Goal: Obtain resource: Download file/media

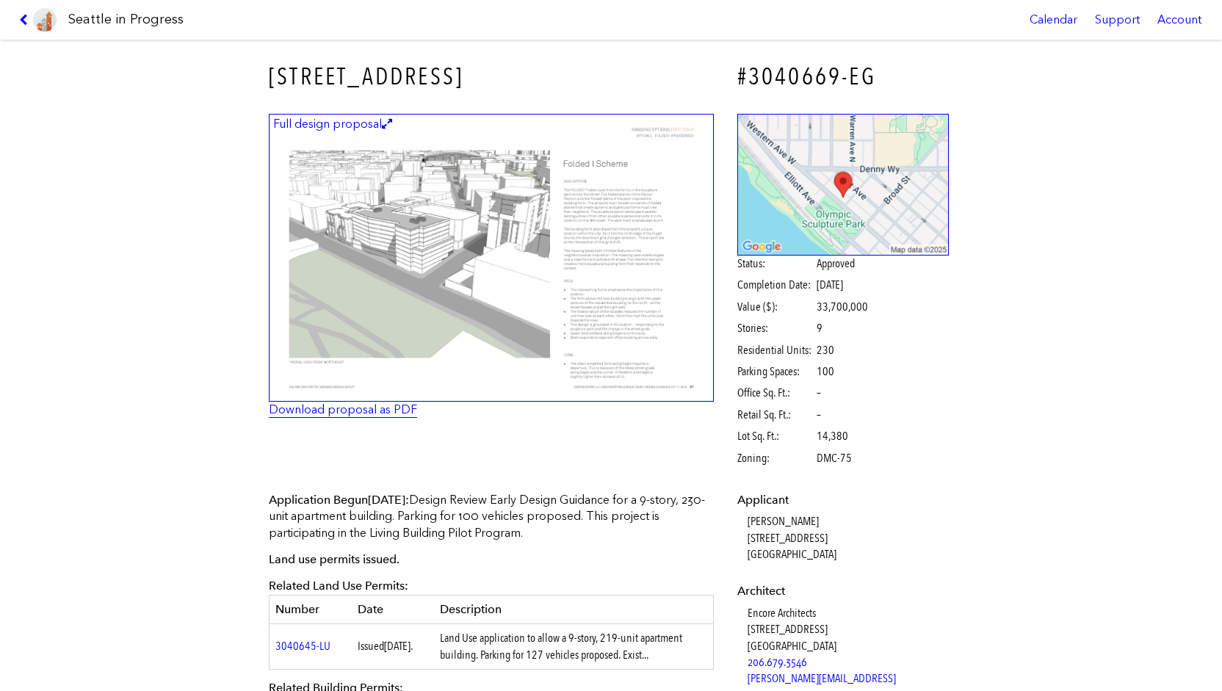
click at [324, 411] on link "Download proposal as PDF" at bounding box center [343, 409] width 148 height 14
click at [324, 126] on figcaption "Full design proposal" at bounding box center [332, 124] width 123 height 16
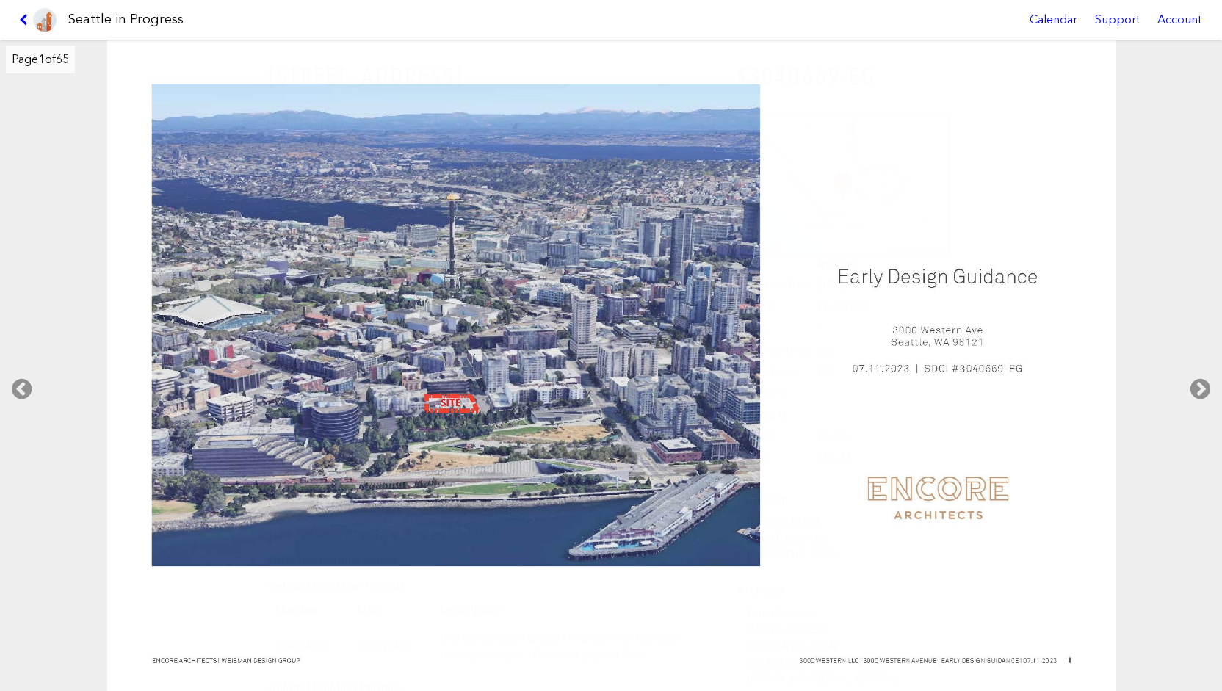
click at [19, 15] on icon at bounding box center [26, 20] width 14 height 12
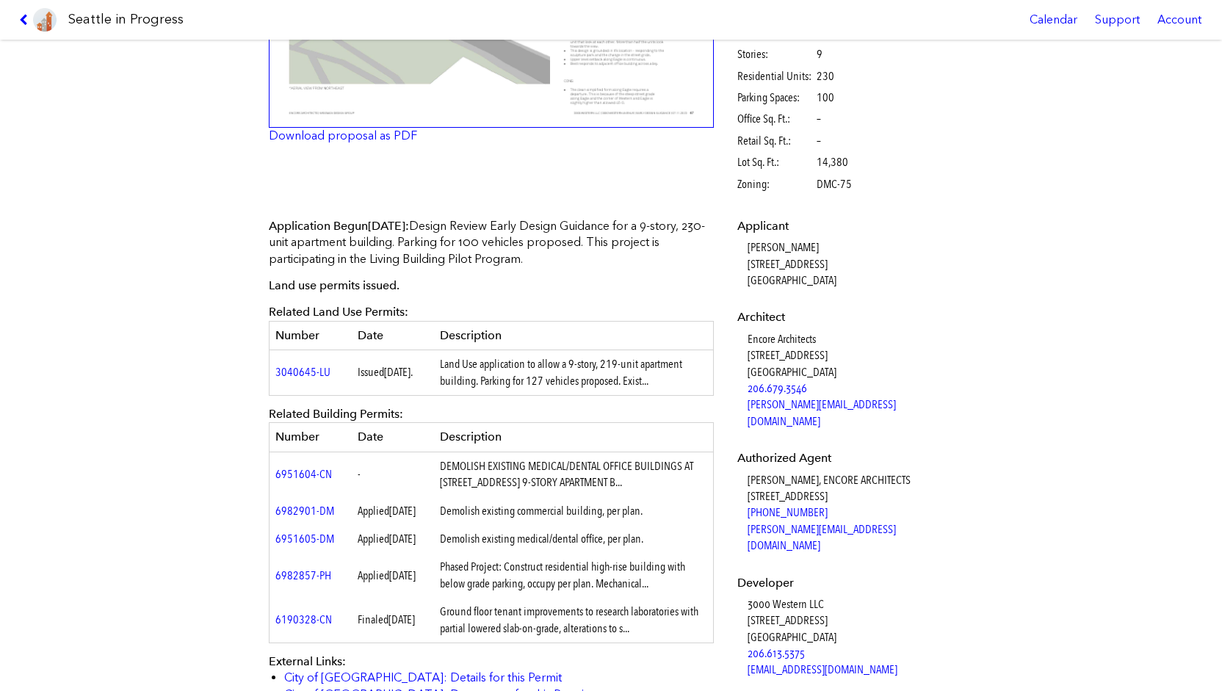
scroll to position [275, 0]
click at [280, 373] on link "3040645-LU" at bounding box center [302, 371] width 55 height 14
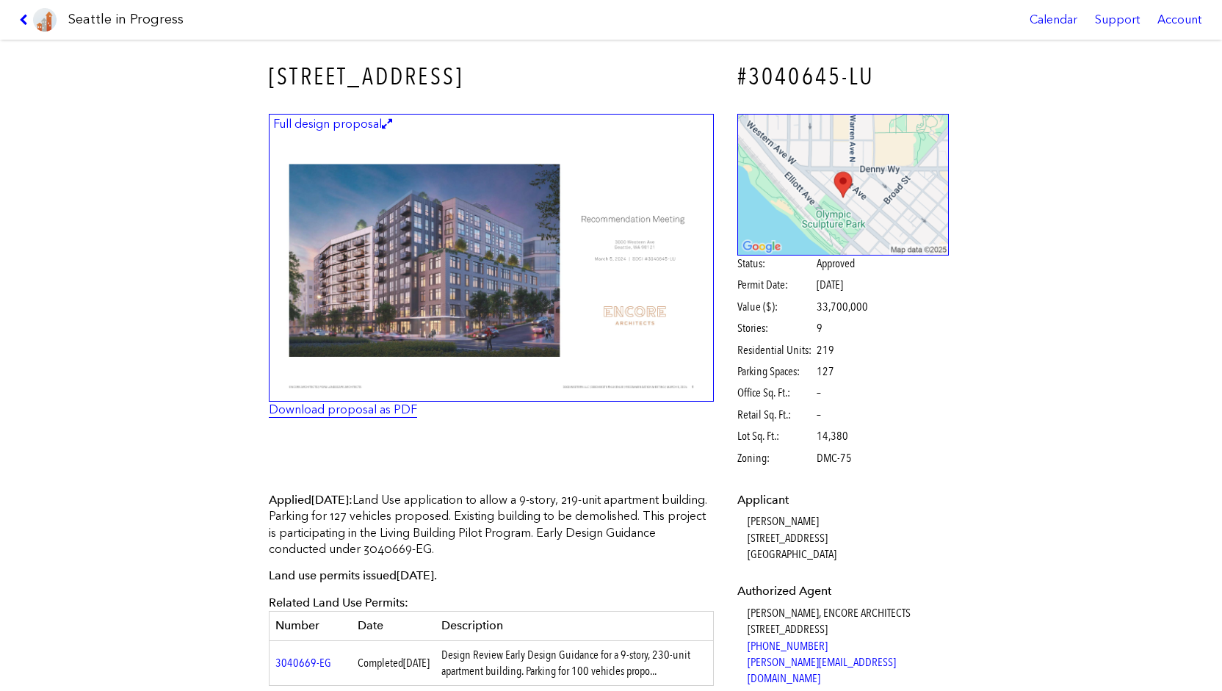
click at [354, 415] on link "Download proposal as PDF" at bounding box center [343, 409] width 148 height 14
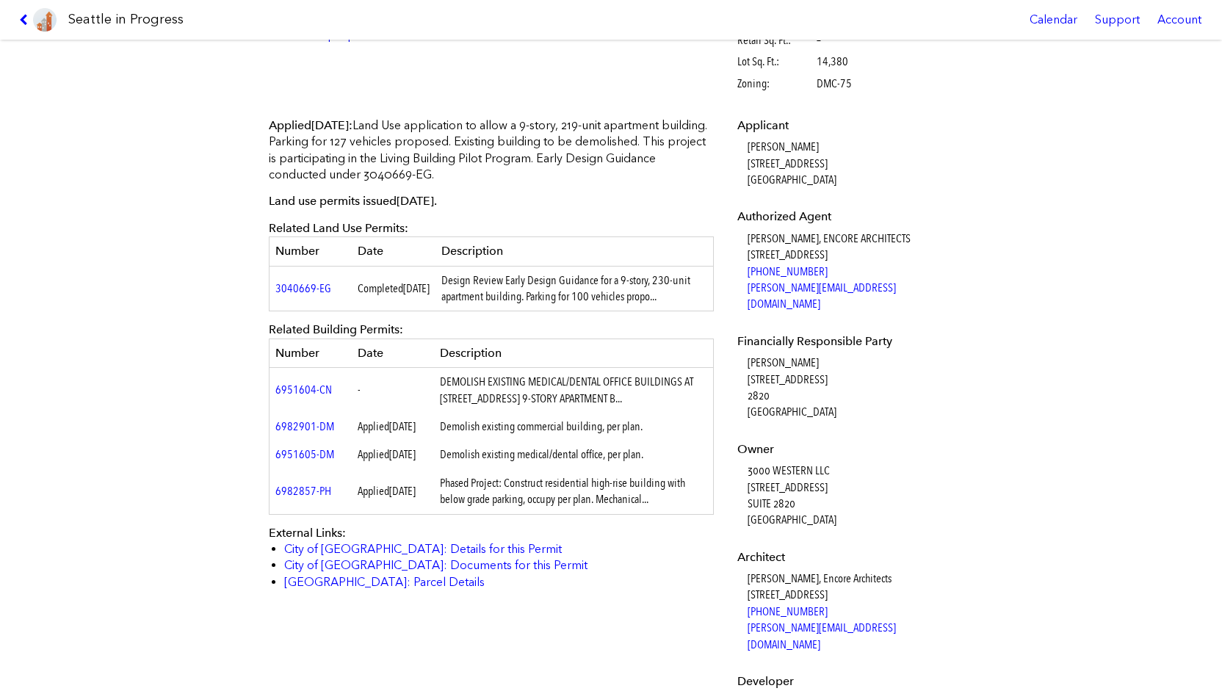
scroll to position [389, 0]
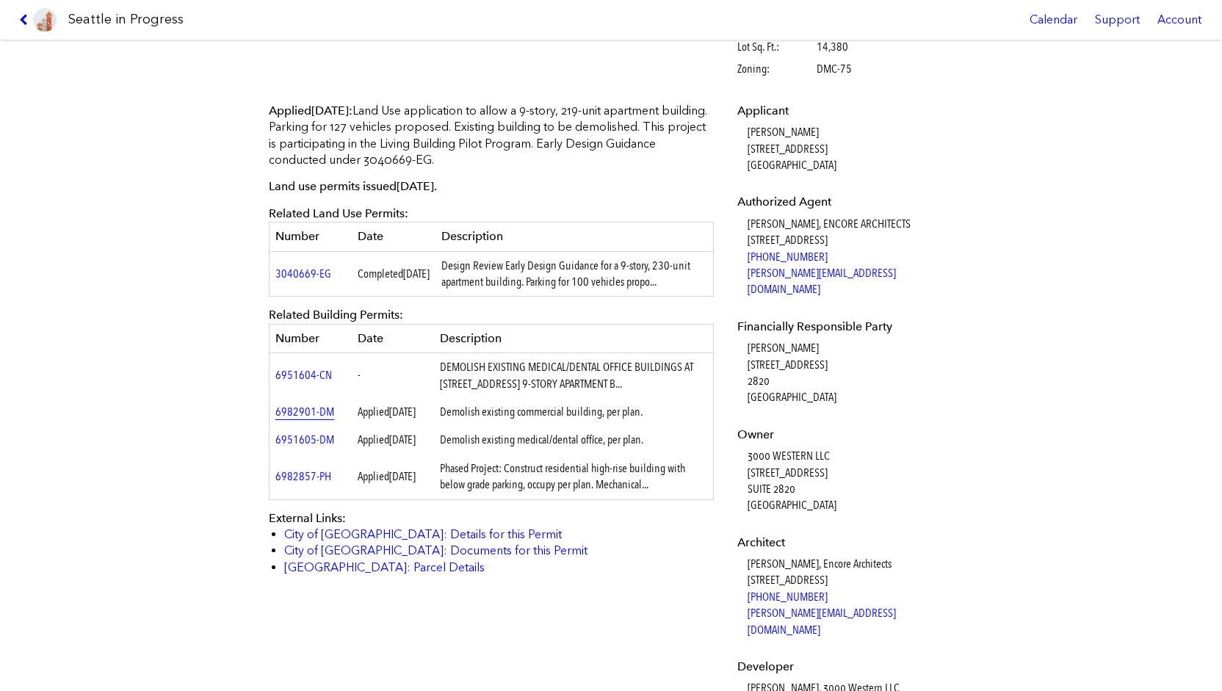
click at [311, 418] on link "6982901-DM" at bounding box center [304, 411] width 59 height 14
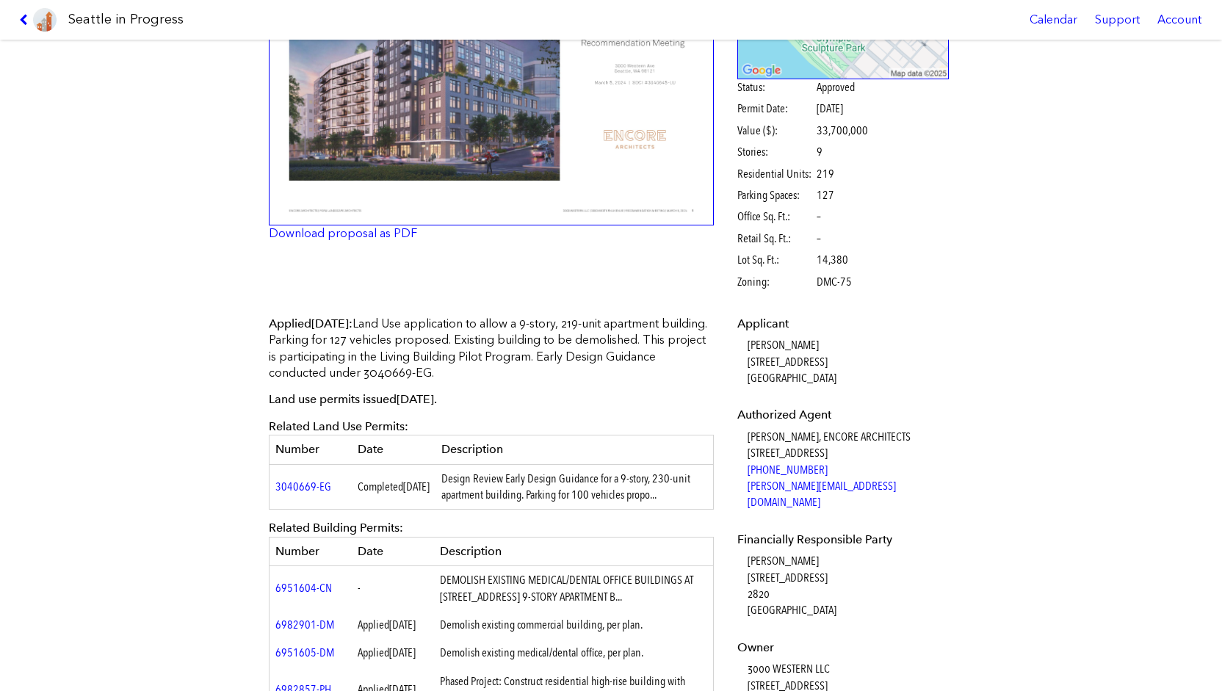
scroll to position [177, 0]
click at [483, 378] on p "Applied [DATE] : Land Use application to allow a 9-story, 219-unit apartment bu…" at bounding box center [491, 348] width 445 height 66
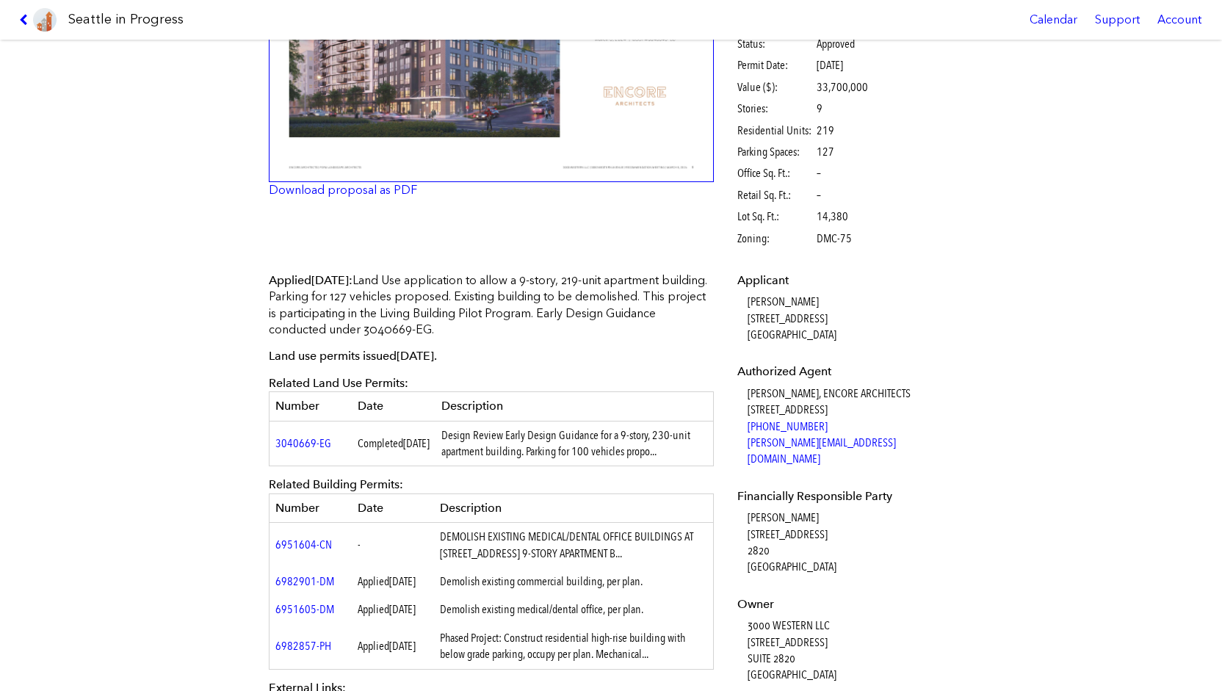
scroll to position [0, 0]
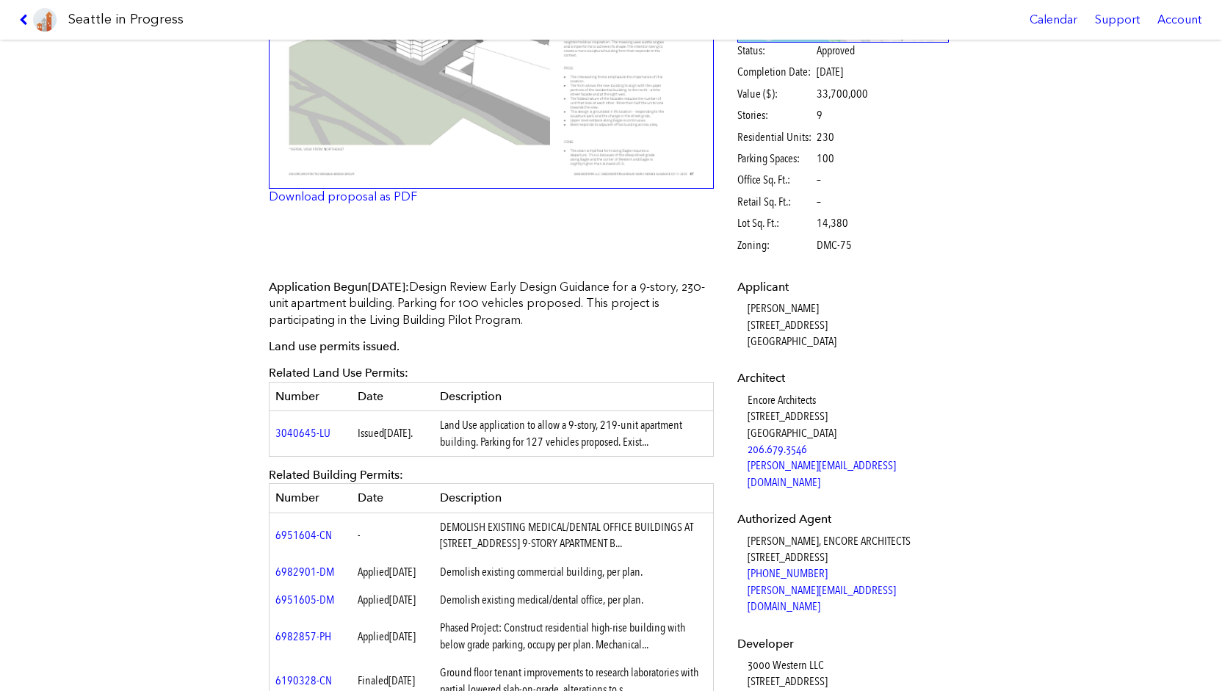
scroll to position [214, 0]
drag, startPoint x: 328, startPoint y: 434, endPoint x: 267, endPoint y: 438, distance: 61.0
click at [269, 438] on td "3040645-LU" at bounding box center [310, 433] width 82 height 46
copy link "3040645-LU"
click at [297, 434] on link "3040645-LU" at bounding box center [302, 431] width 55 height 14
